Goal: Use online tool/utility: Use online tool/utility

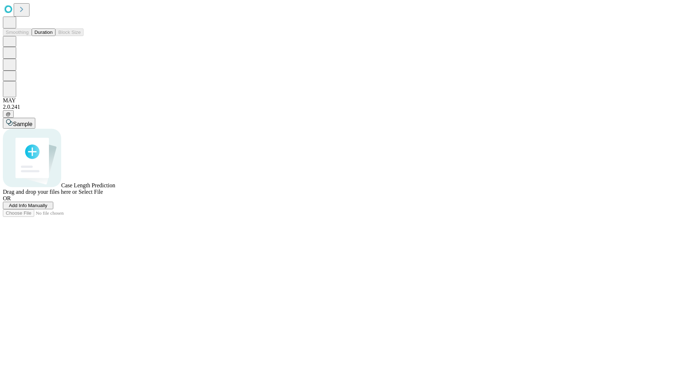
click at [53, 36] on button "Duration" at bounding box center [44, 32] width 24 height 8
click at [103, 195] on span "Select File" at bounding box center [90, 192] width 24 height 6
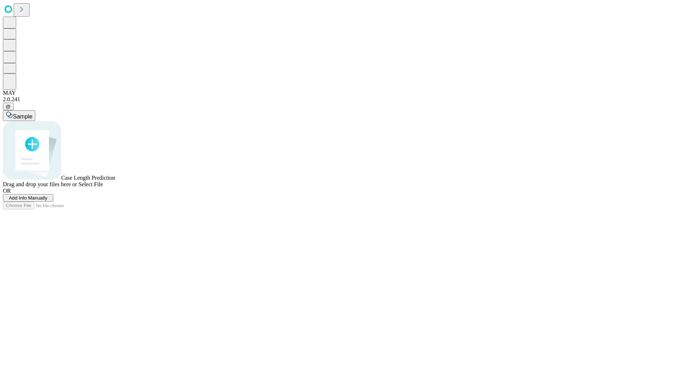
click at [103, 187] on span "Select File" at bounding box center [90, 184] width 24 height 6
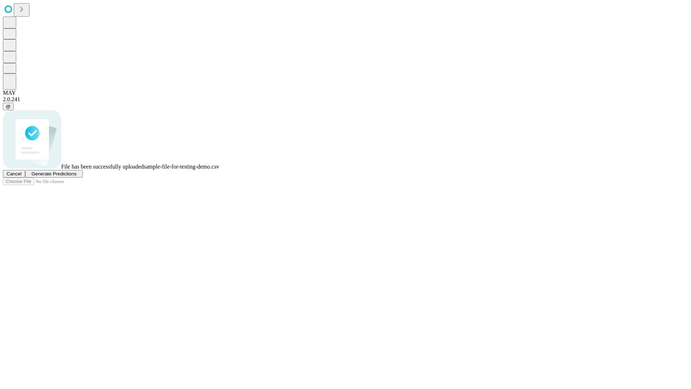
click at [76, 176] on span "Generate Predictions" at bounding box center [53, 173] width 45 height 5
